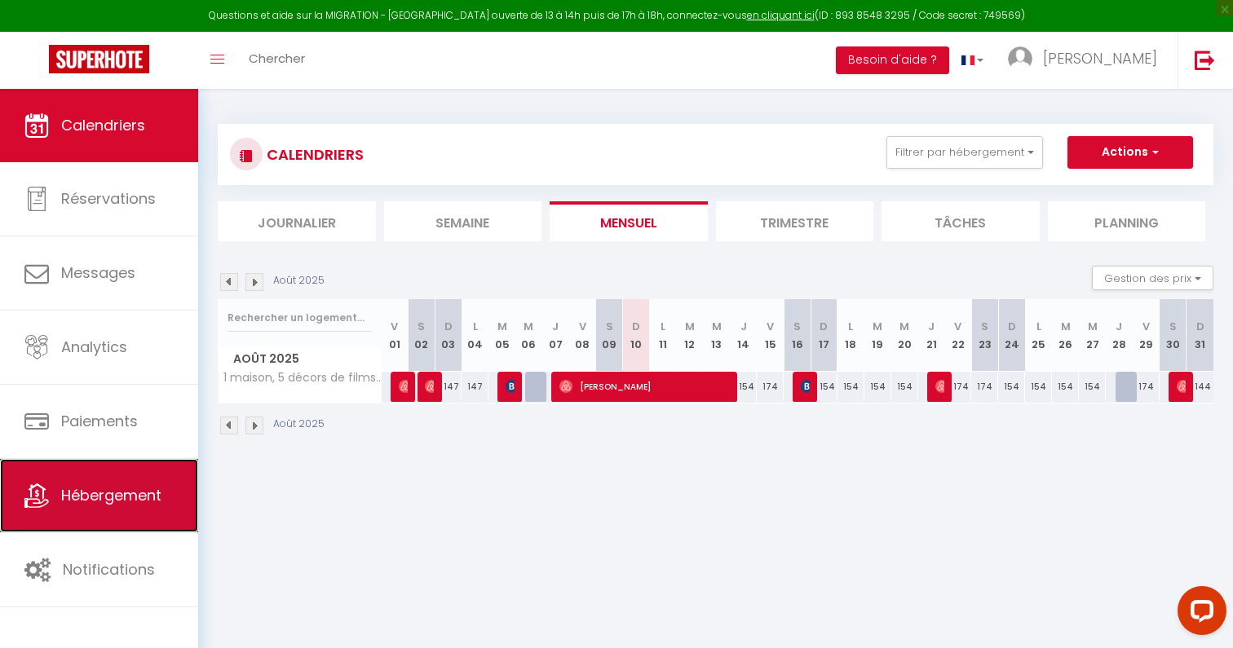
click at [156, 489] on span "Hébergement" at bounding box center [111, 495] width 100 height 20
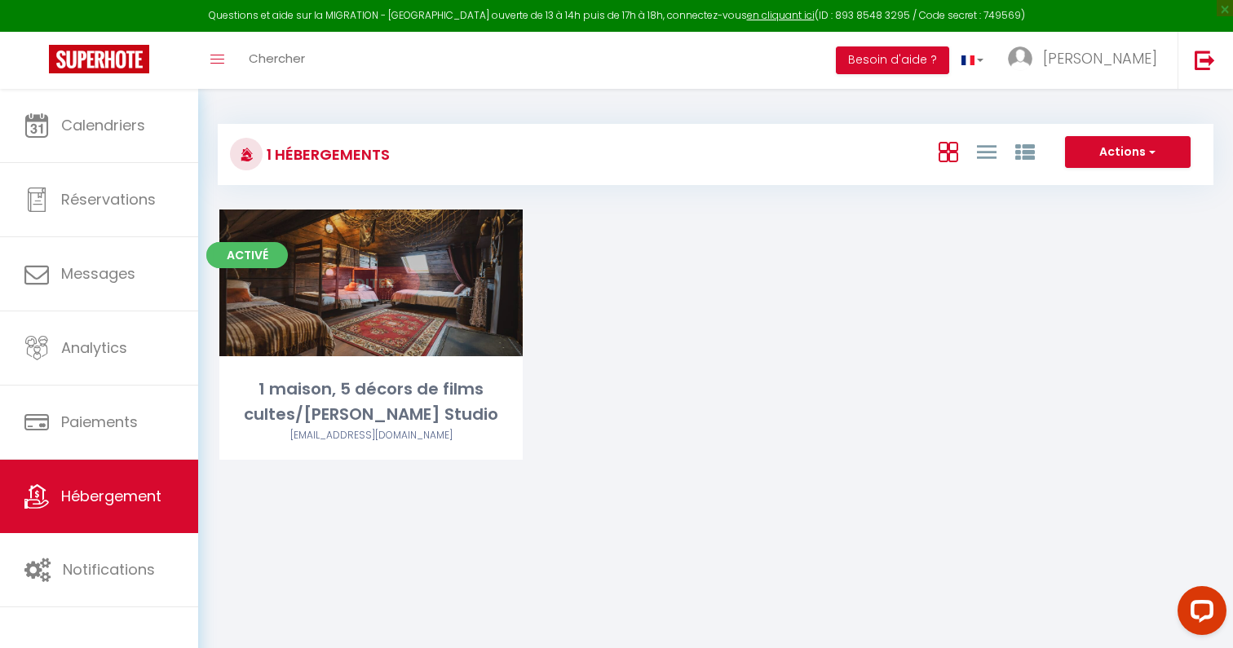
click at [372, 286] on link "Editer" at bounding box center [371, 283] width 98 height 33
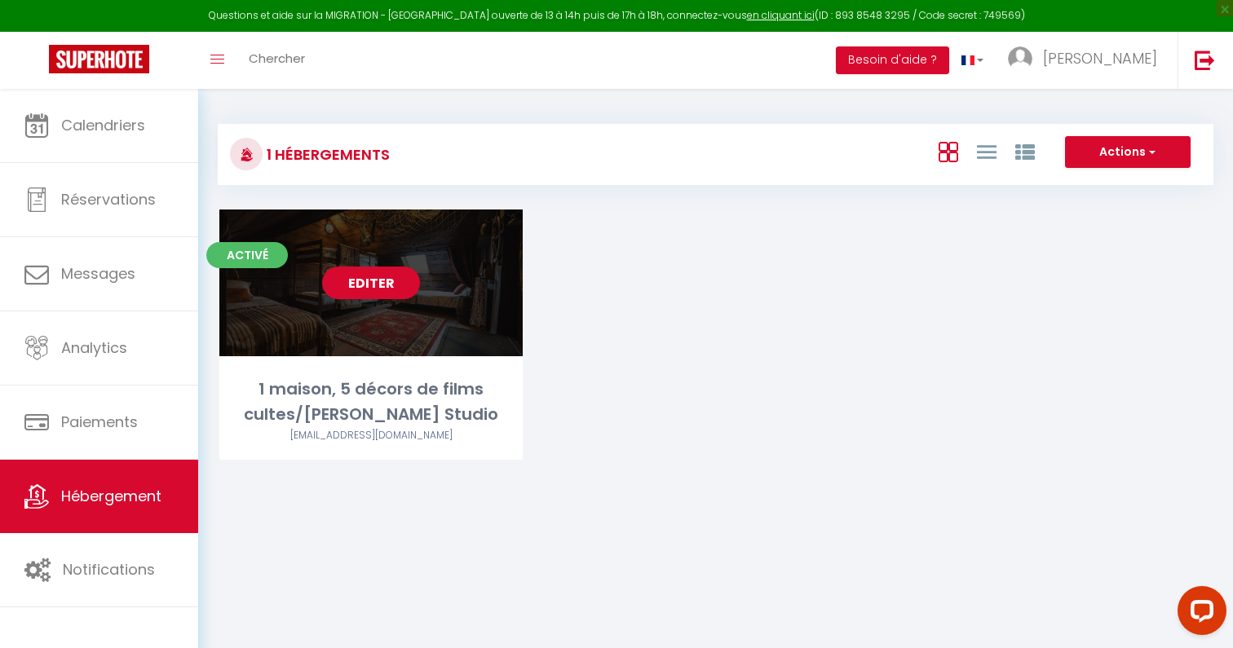
click at [372, 286] on link "Editer" at bounding box center [371, 283] width 98 height 33
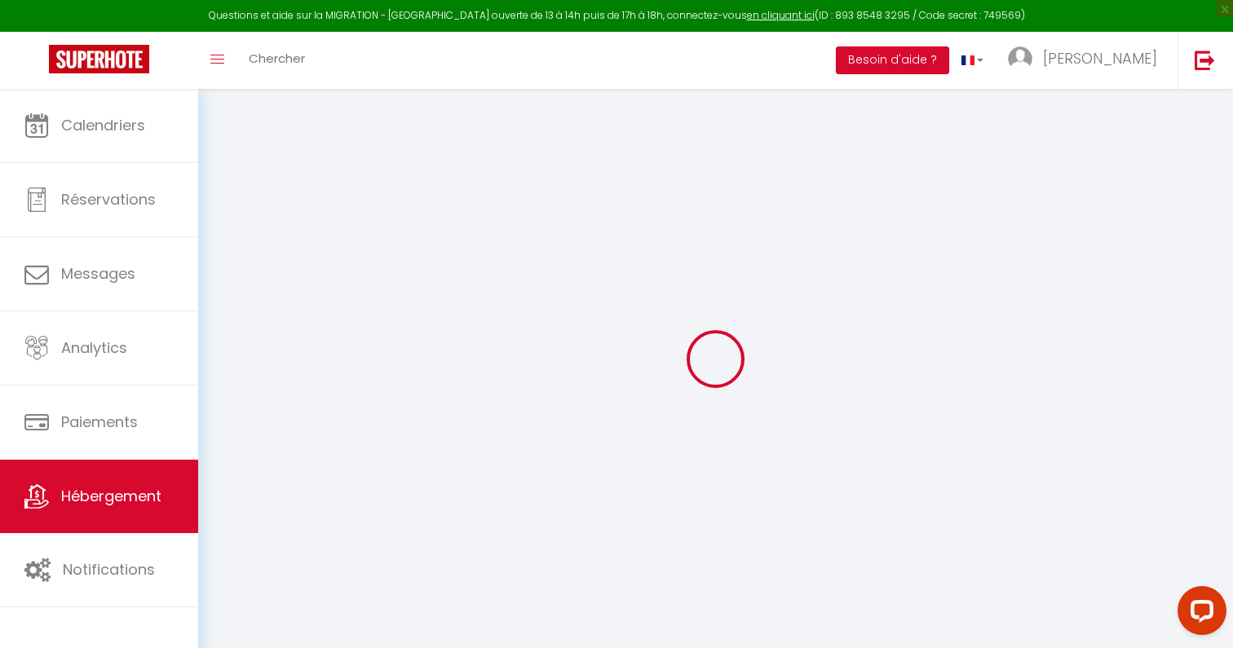
select select "+ 3 %"
select select "+ 36 %"
select select
select select "false"
select select
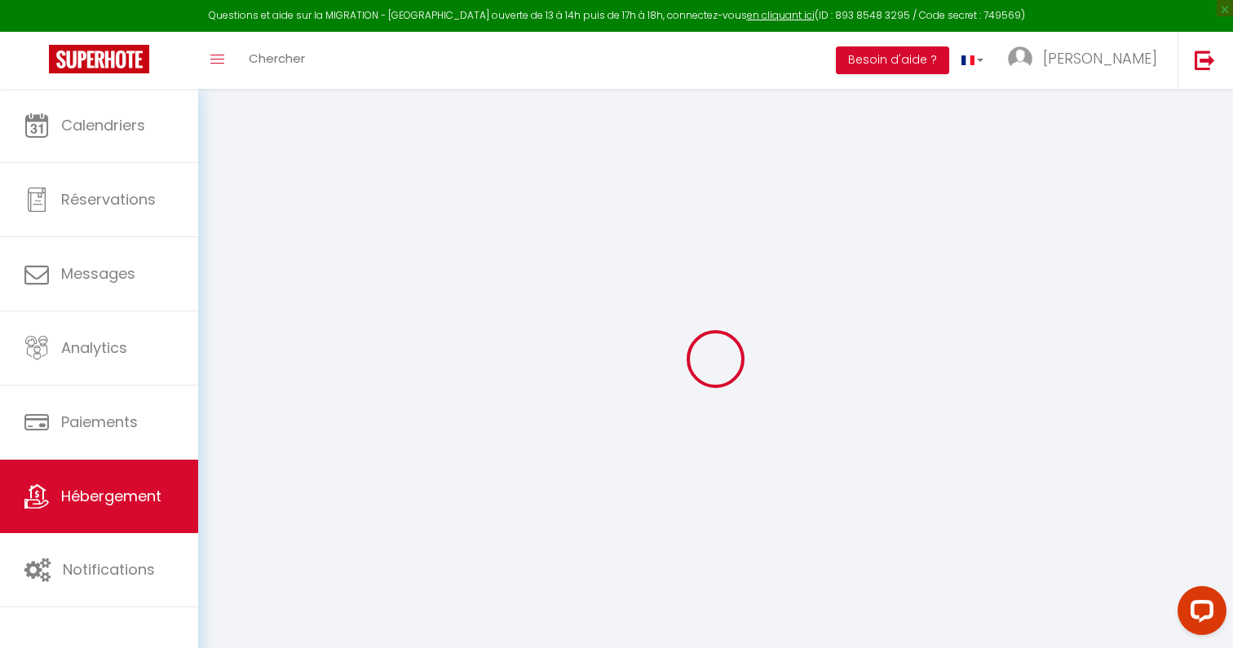
select select
checkbox input "false"
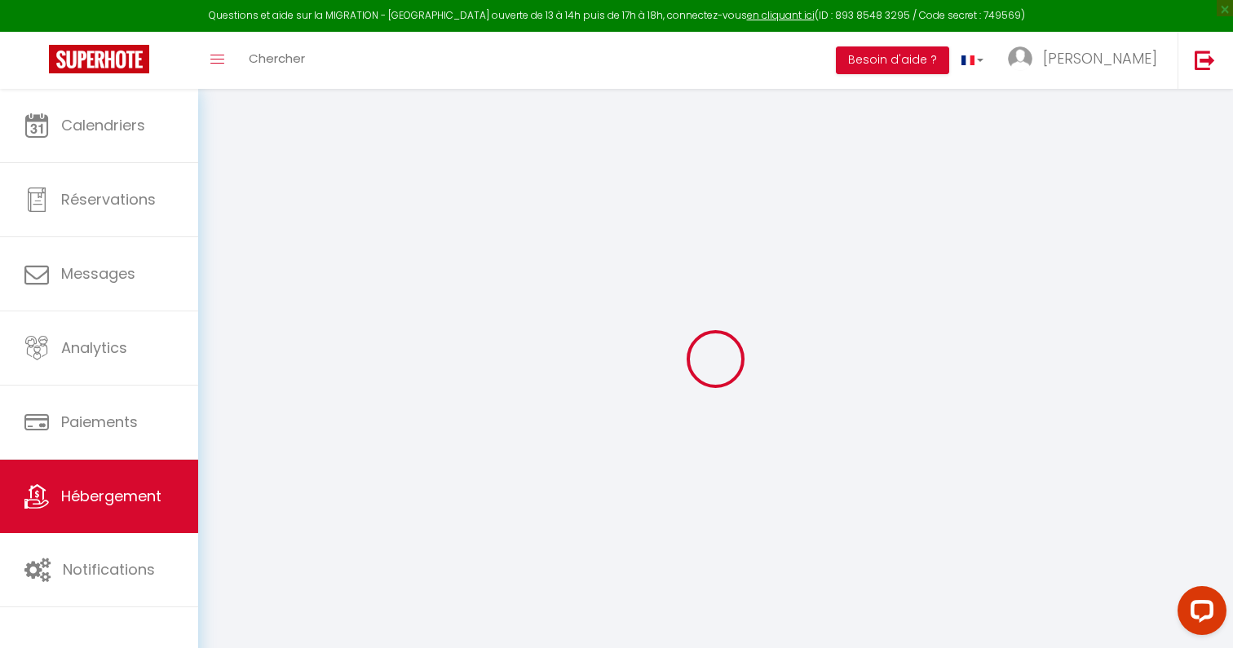
select select
select select "17:00"
select select
select select "11:00"
select select "30"
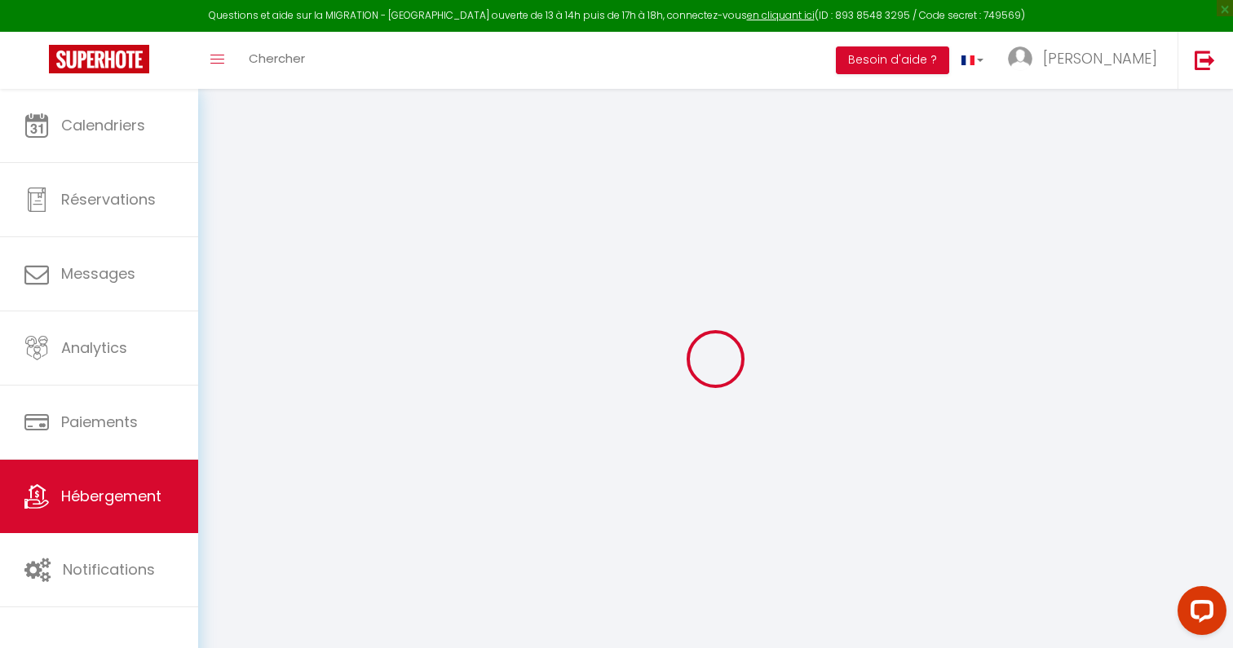
select select "120"
select select "365"
select select "EUR"
select select "8453-1430252522025560720"
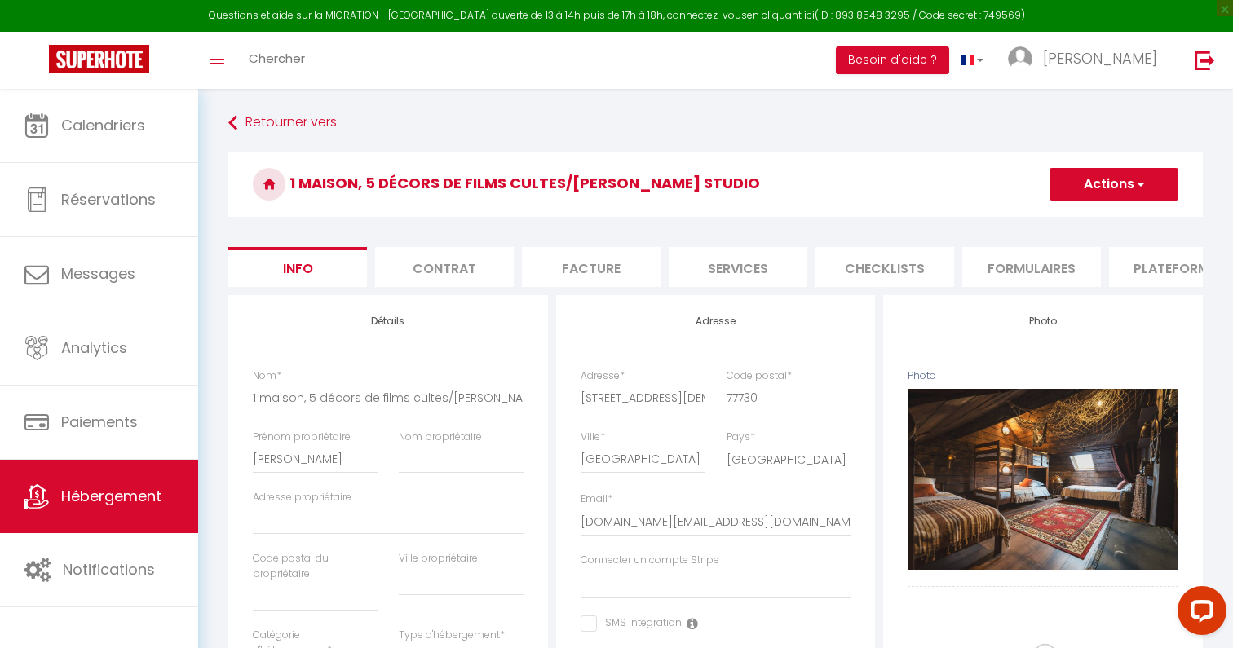
click at [1160, 260] on li "Plateformes" at bounding box center [1178, 267] width 139 height 40
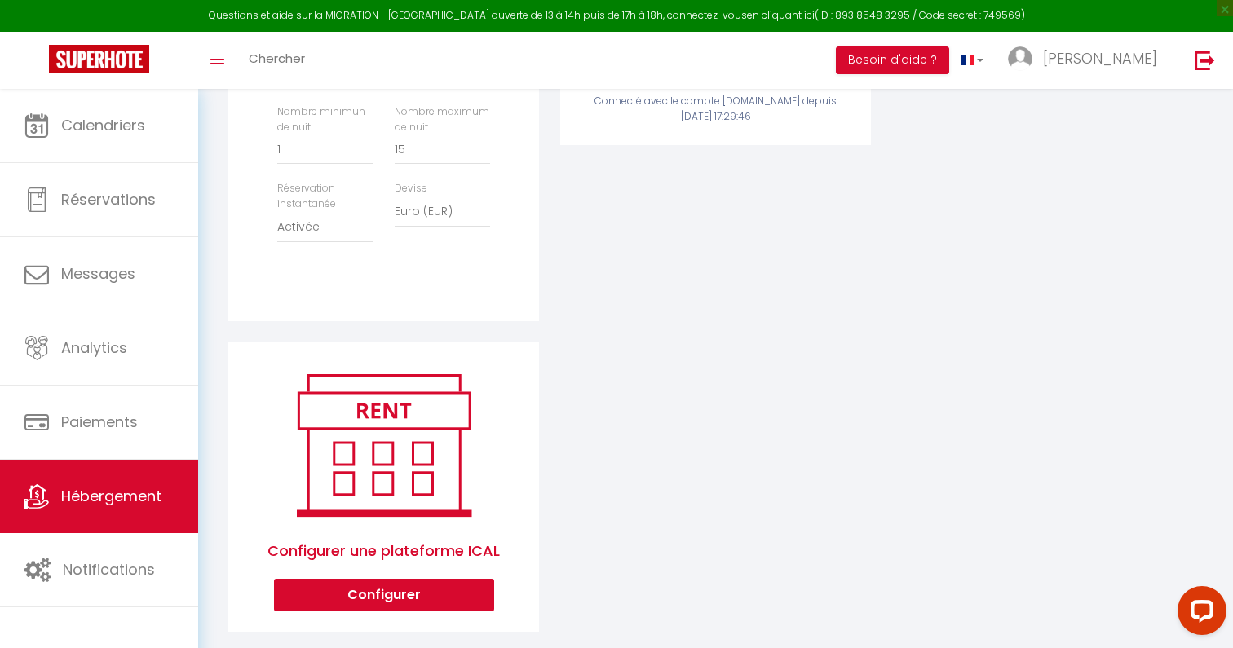
scroll to position [578, 0]
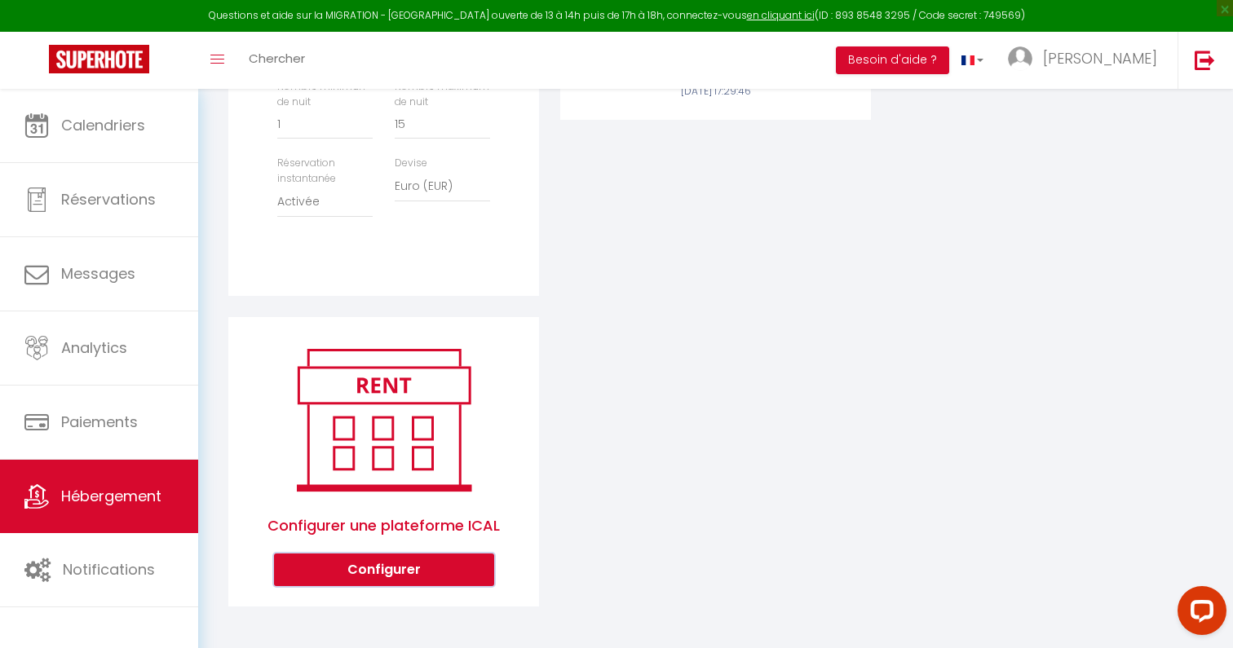
click at [462, 580] on button "Configurer" at bounding box center [384, 570] width 220 height 33
select select "1"
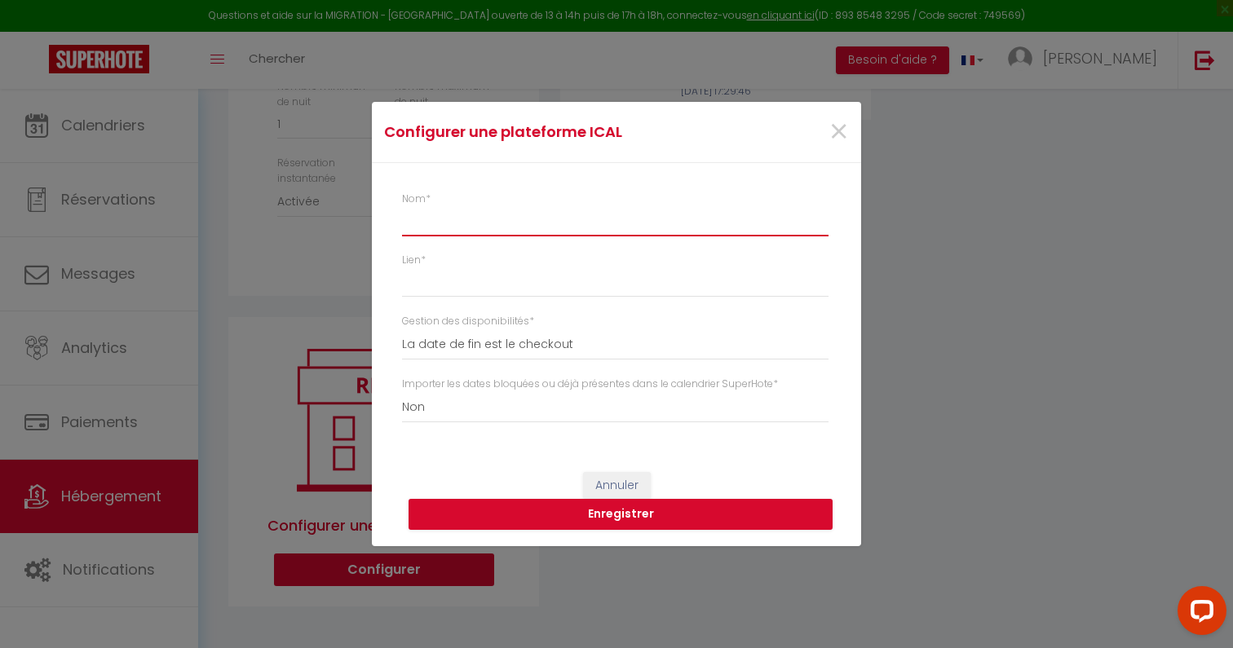
click at [458, 225] on input "Nom *" at bounding box center [615, 221] width 427 height 29
type input "WE ARE SCENE"
drag, startPoint x: 1060, startPoint y: 172, endPoint x: 815, endPoint y: 202, distance: 246.6
click at [815, 202] on div "Configurer une plateforme ICAL × Nom * WE ARE SCENE Lien * Gestion des disponib…" at bounding box center [616, 324] width 1233 height 648
click at [839, 133] on span "×" at bounding box center [839, 132] width 20 height 49
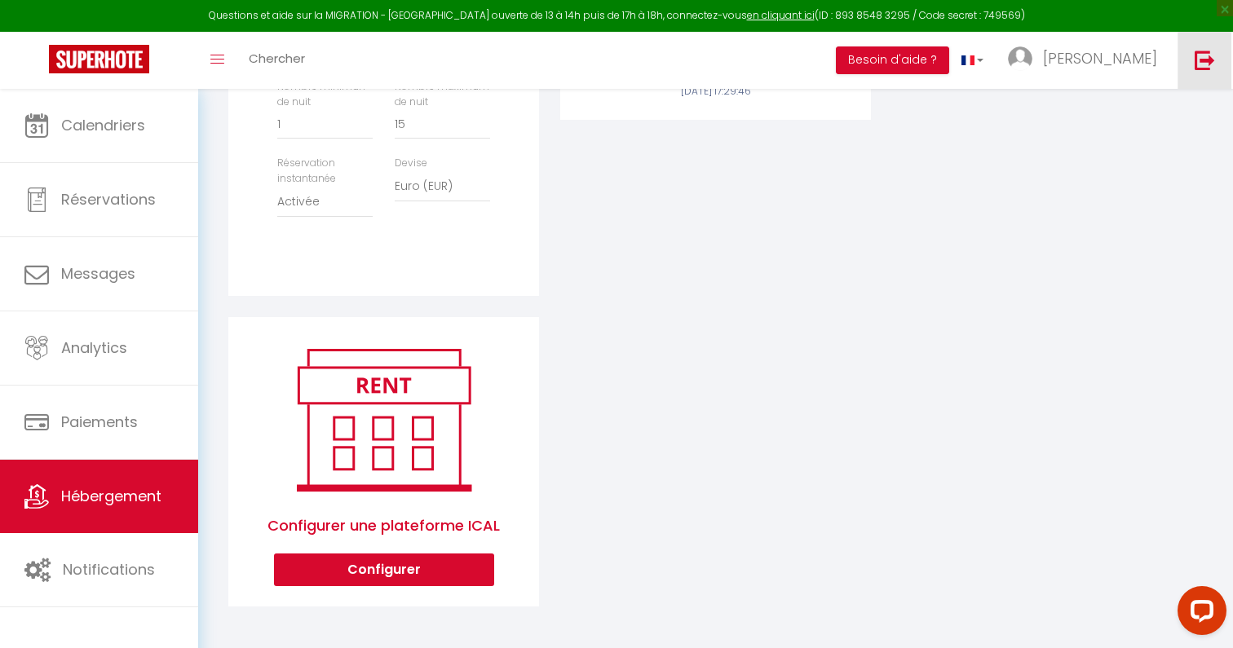
click at [1208, 46] on link at bounding box center [1205, 60] width 54 height 57
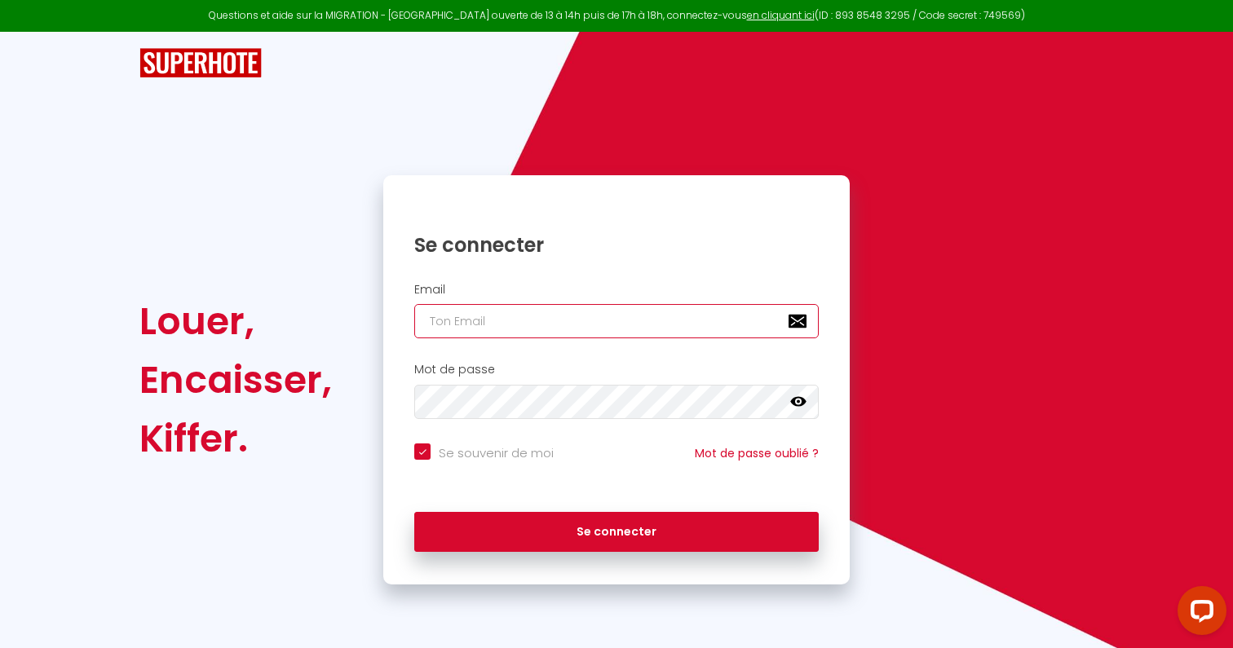
click at [550, 318] on input "email" at bounding box center [616, 321] width 405 height 34
type input "s"
checkbox input "true"
type input "su"
checkbox input "true"
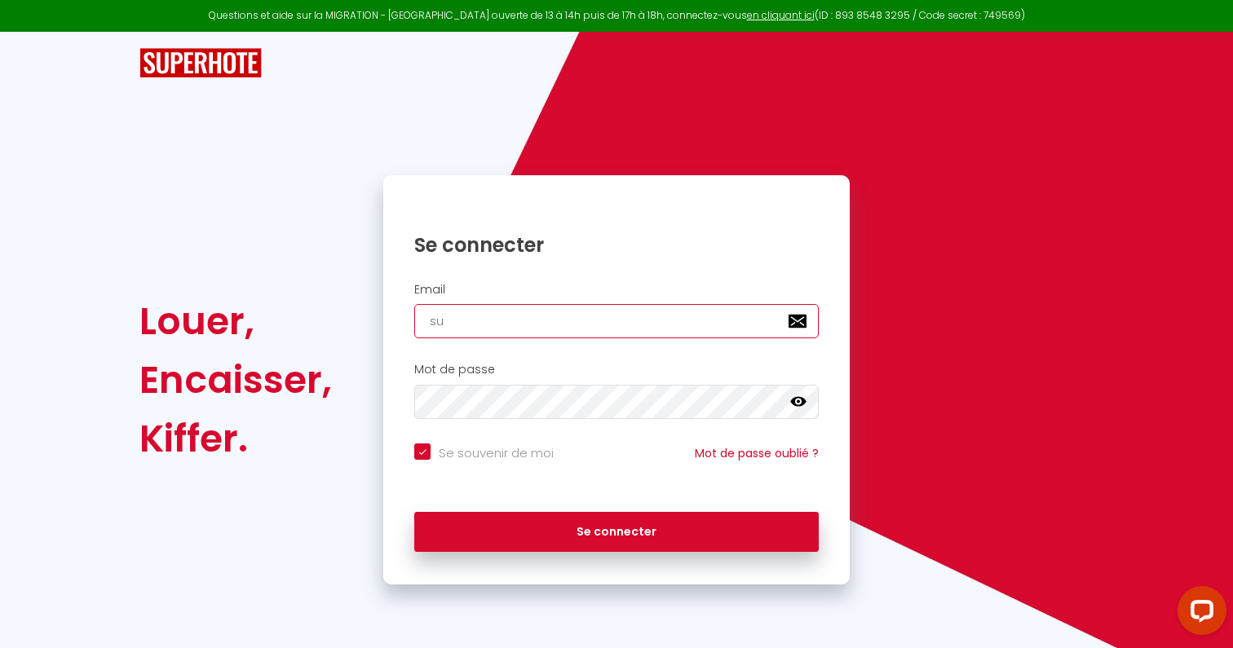
type input "[EMAIL_ADDRESS][DOMAIN_NAME]"
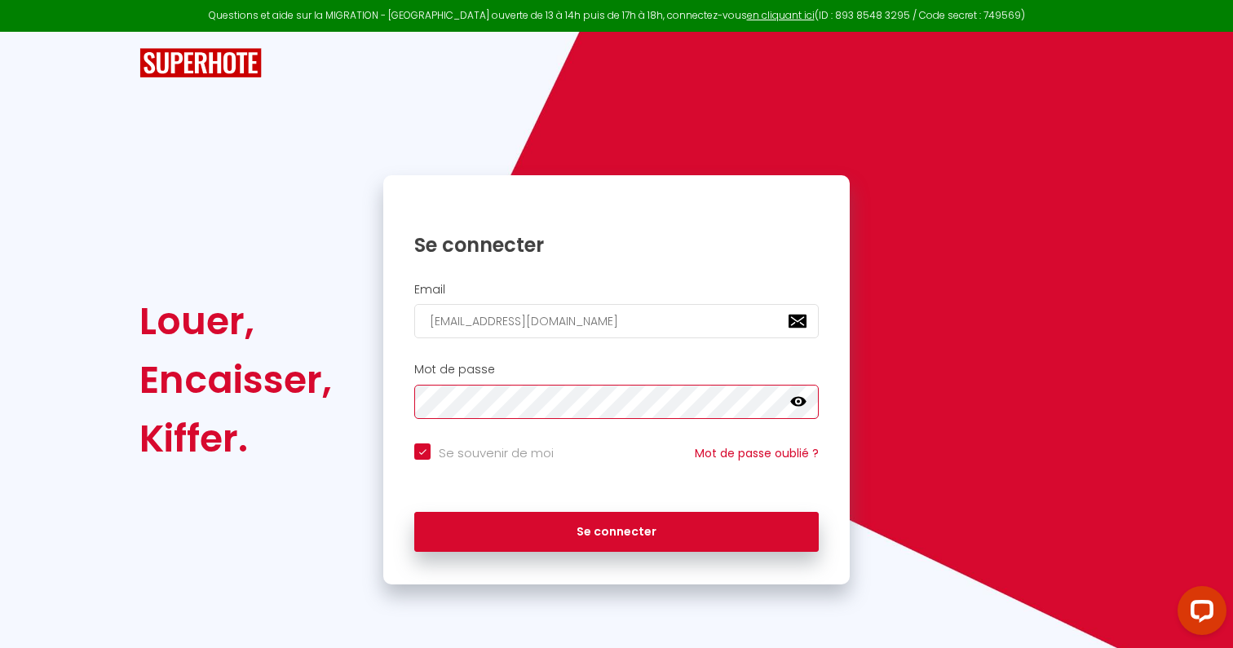
click at [414, 512] on button "Se connecter" at bounding box center [616, 532] width 405 height 41
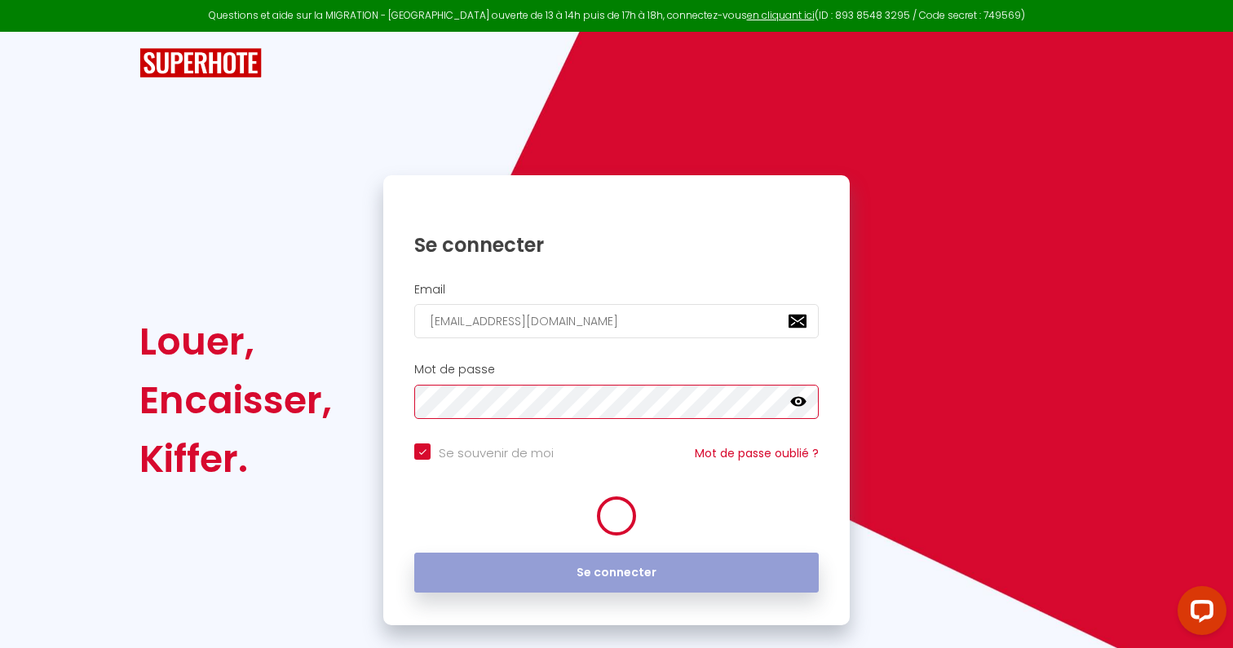
checkbox input "true"
